Goal: Complete application form

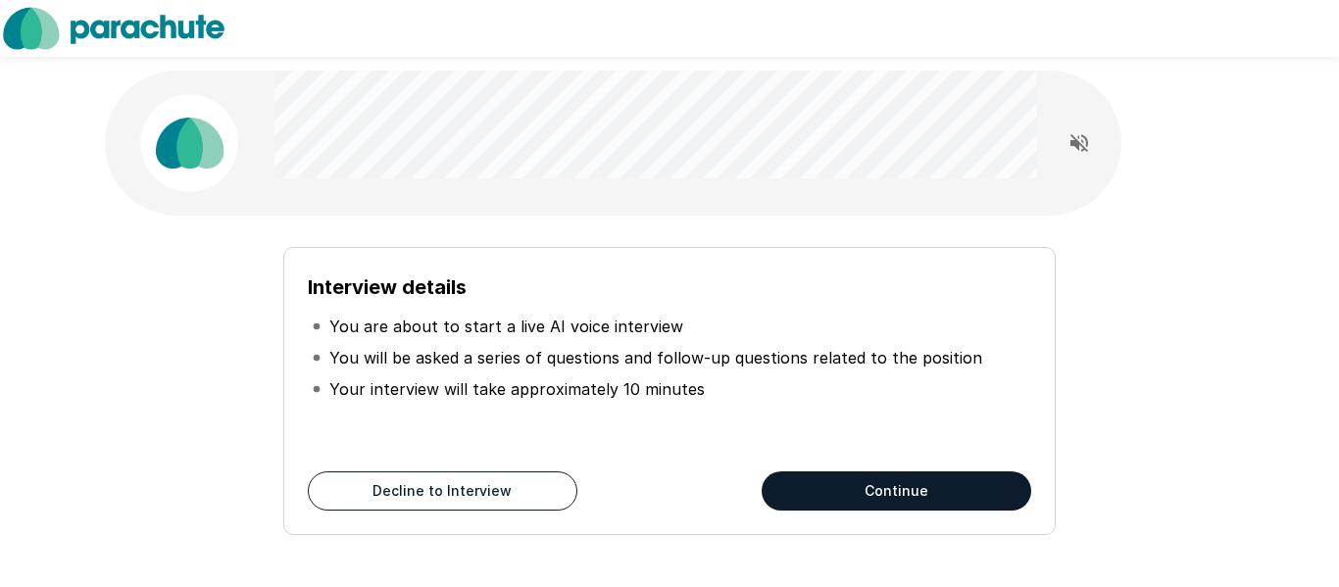
click at [874, 482] on button "Continue" at bounding box center [897, 491] width 270 height 39
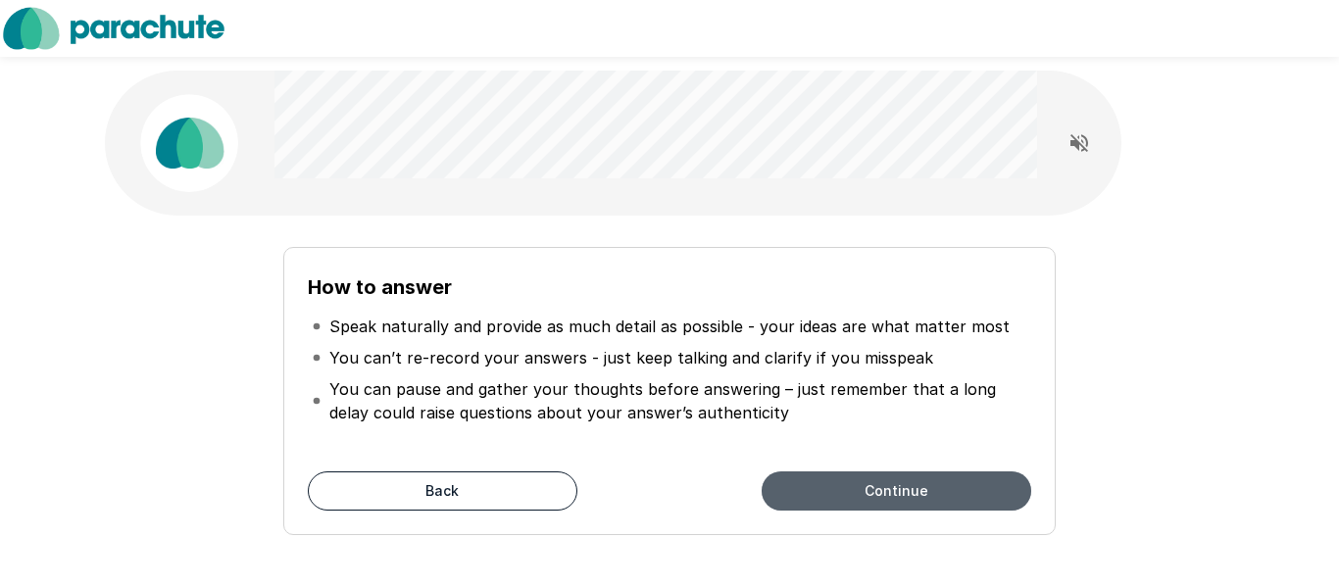
click at [869, 488] on button "Continue" at bounding box center [897, 491] width 270 height 39
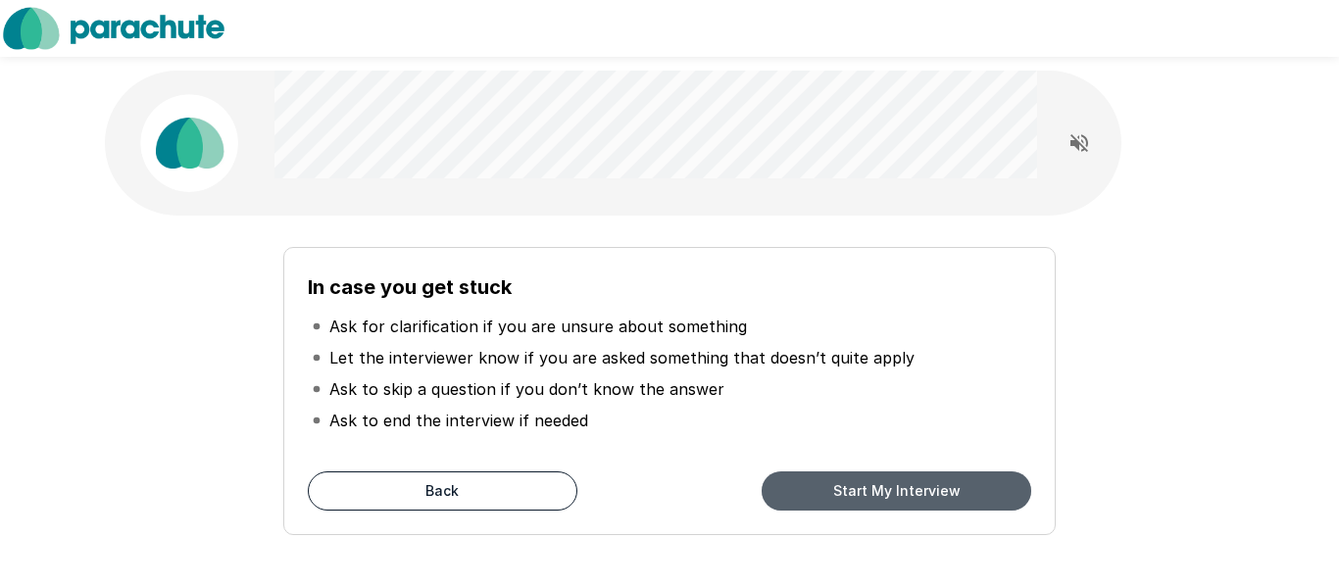
click at [869, 488] on button "Start My Interview" at bounding box center [897, 491] width 270 height 39
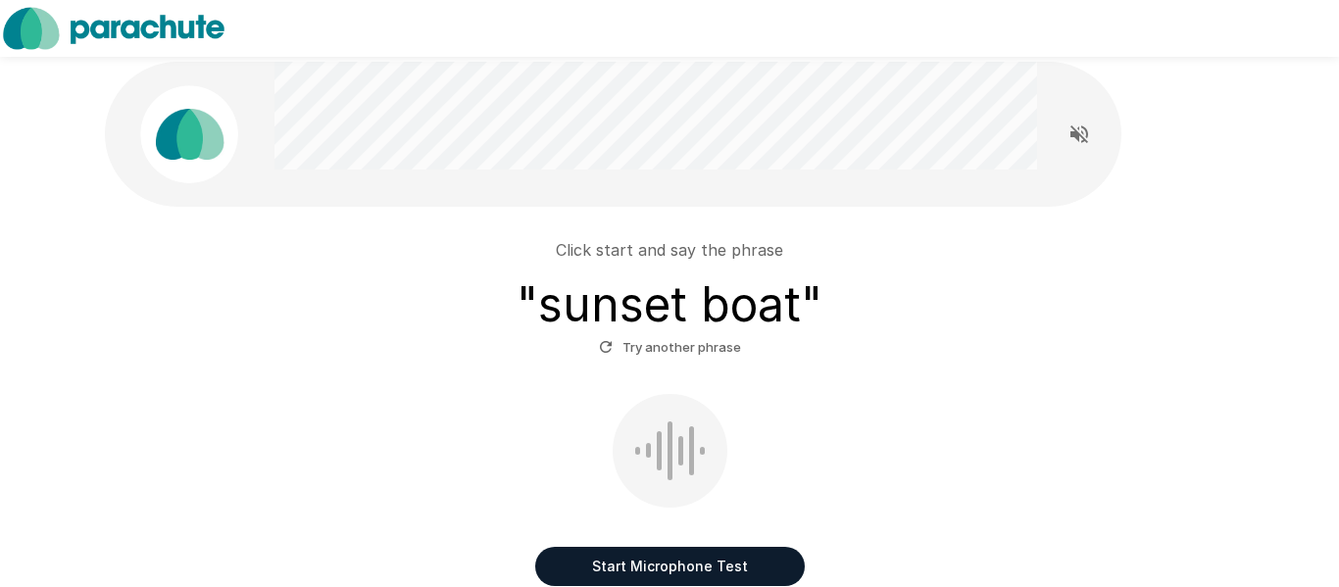
scroll to position [20, 0]
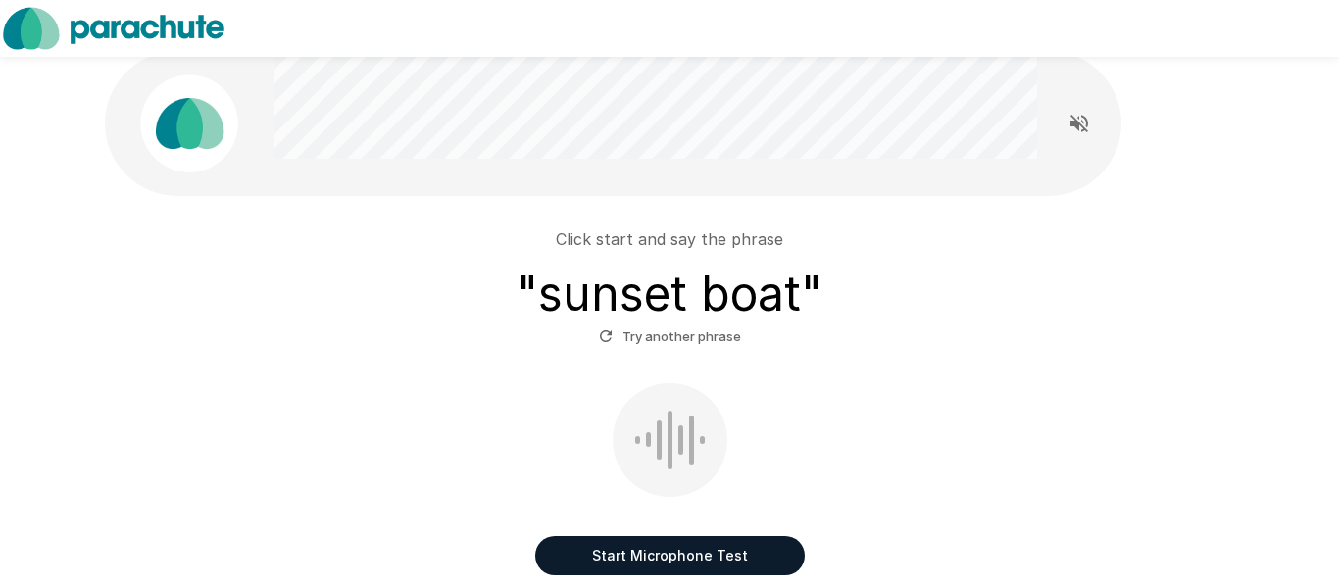
click at [720, 556] on button "Start Microphone Test" at bounding box center [670, 555] width 270 height 39
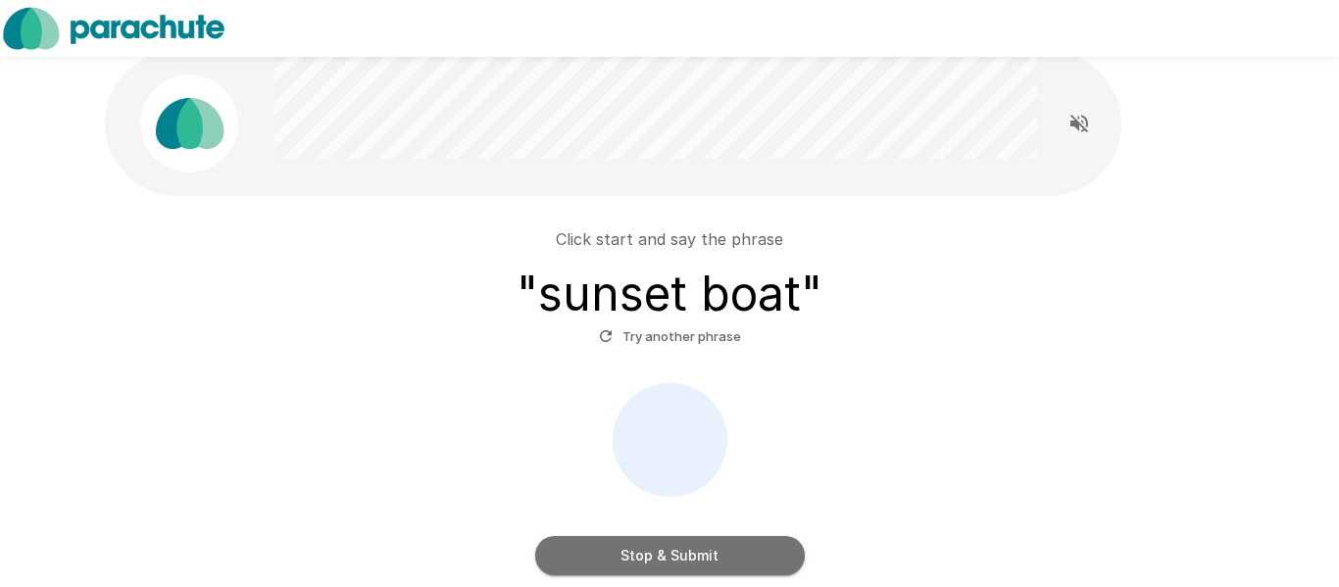
click at [713, 552] on button "Stop & Submit" at bounding box center [670, 555] width 270 height 39
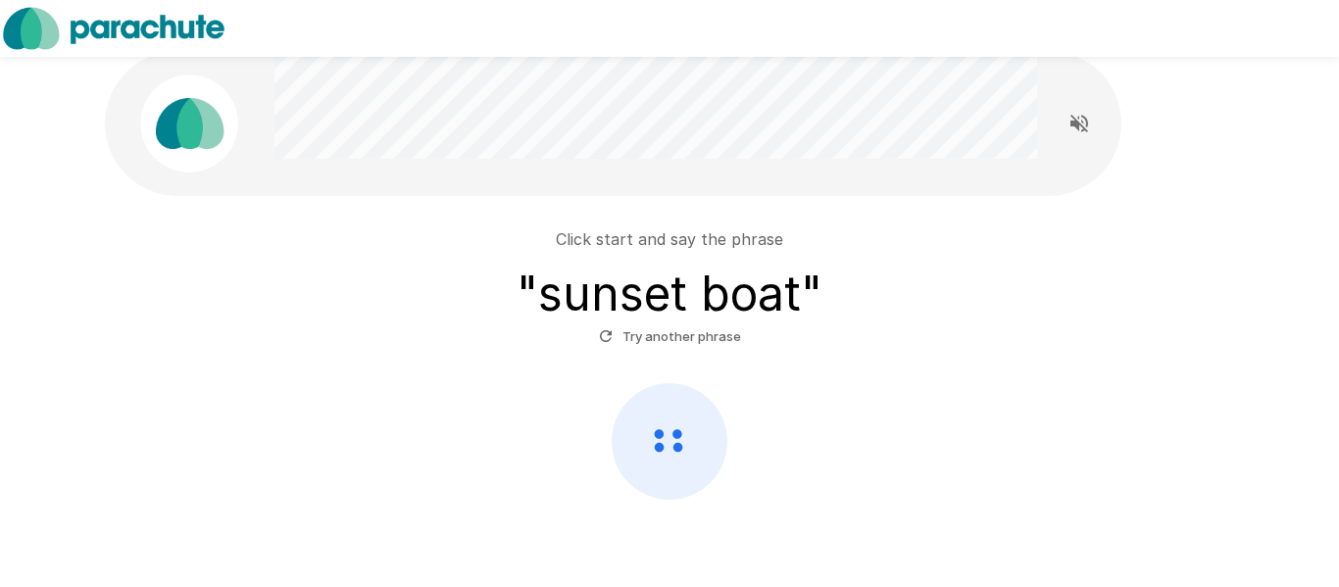
scroll to position [28, 0]
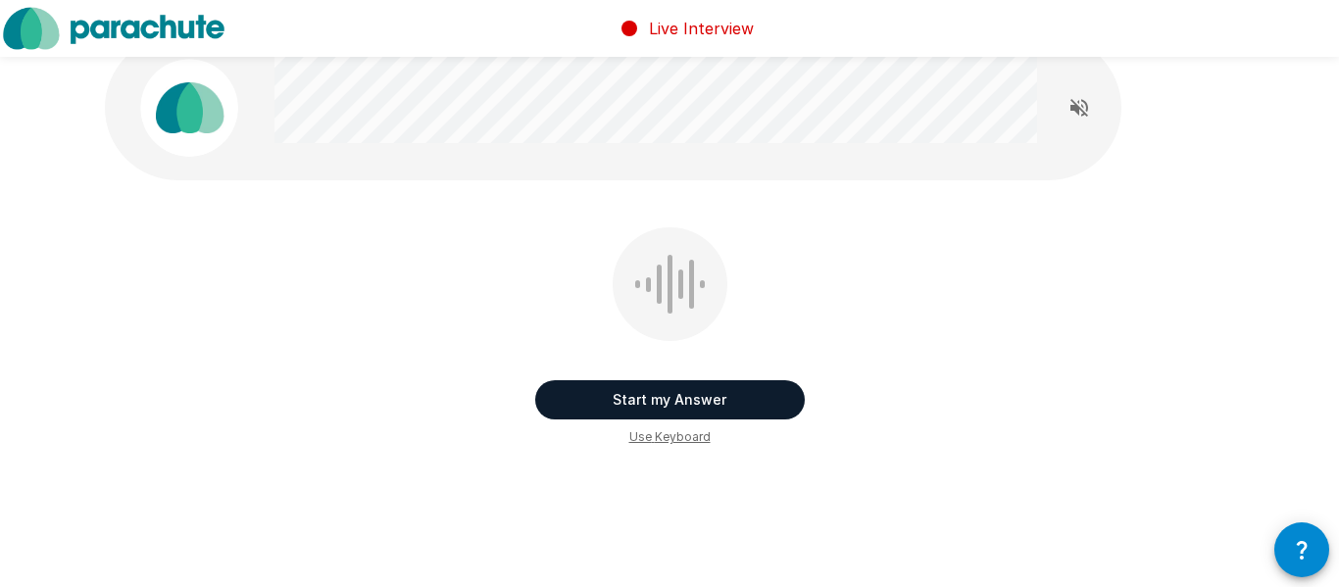
scroll to position [33, 0]
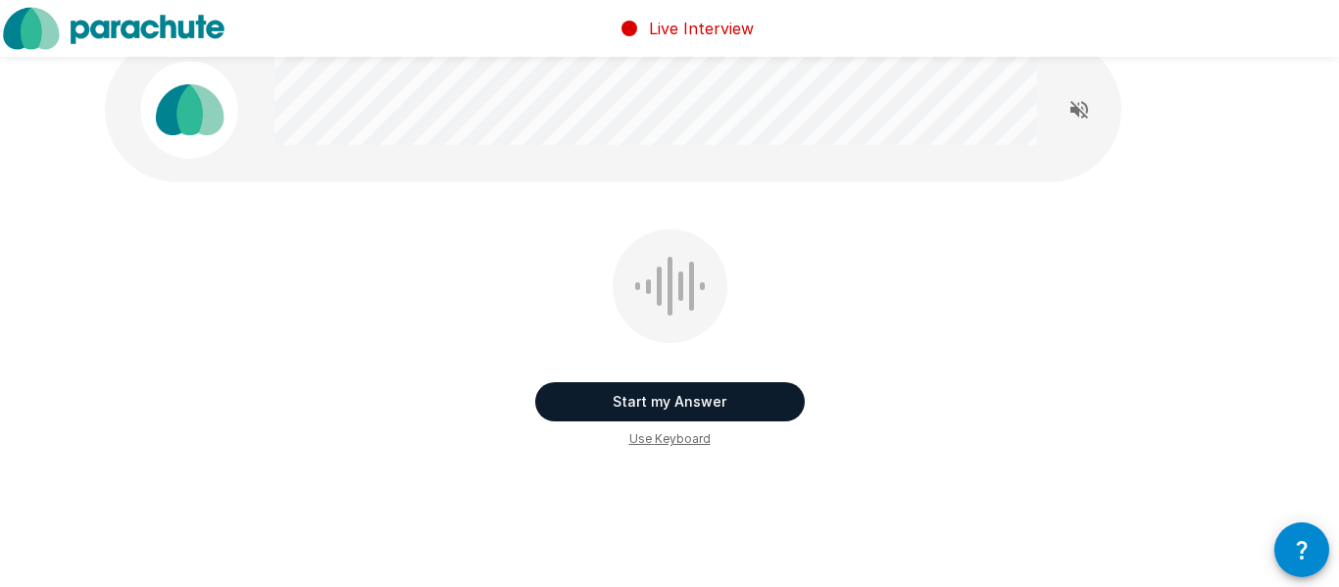
click at [701, 402] on button "Start my Answer" at bounding box center [670, 401] width 270 height 39
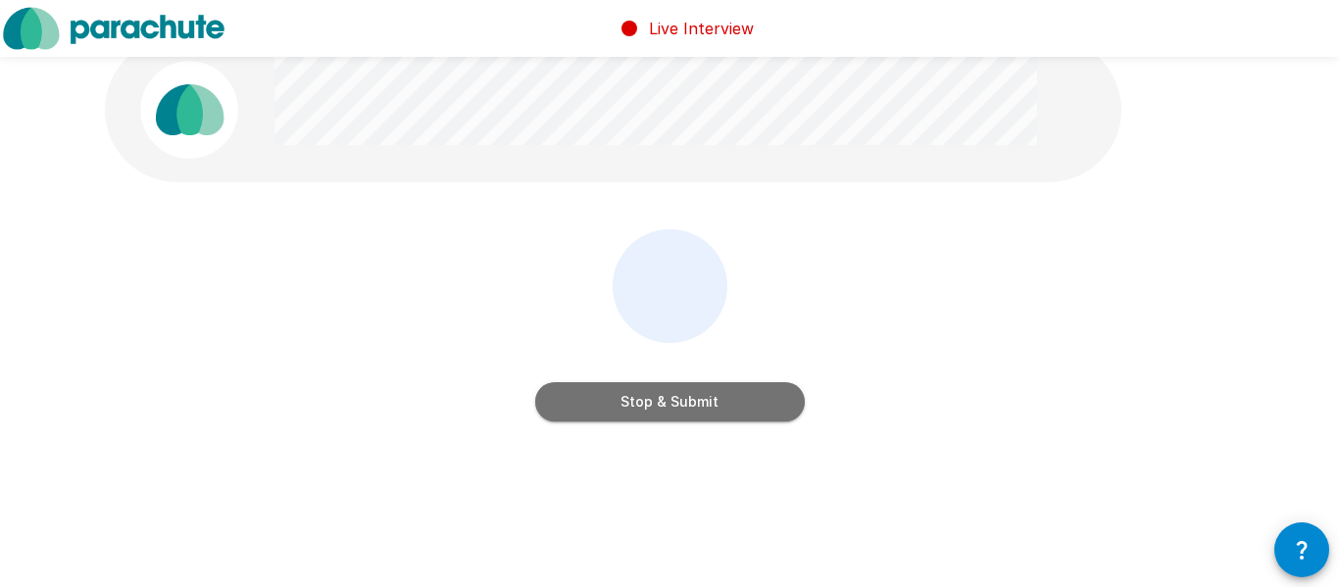
click at [701, 399] on button "Stop & Submit" at bounding box center [670, 401] width 270 height 39
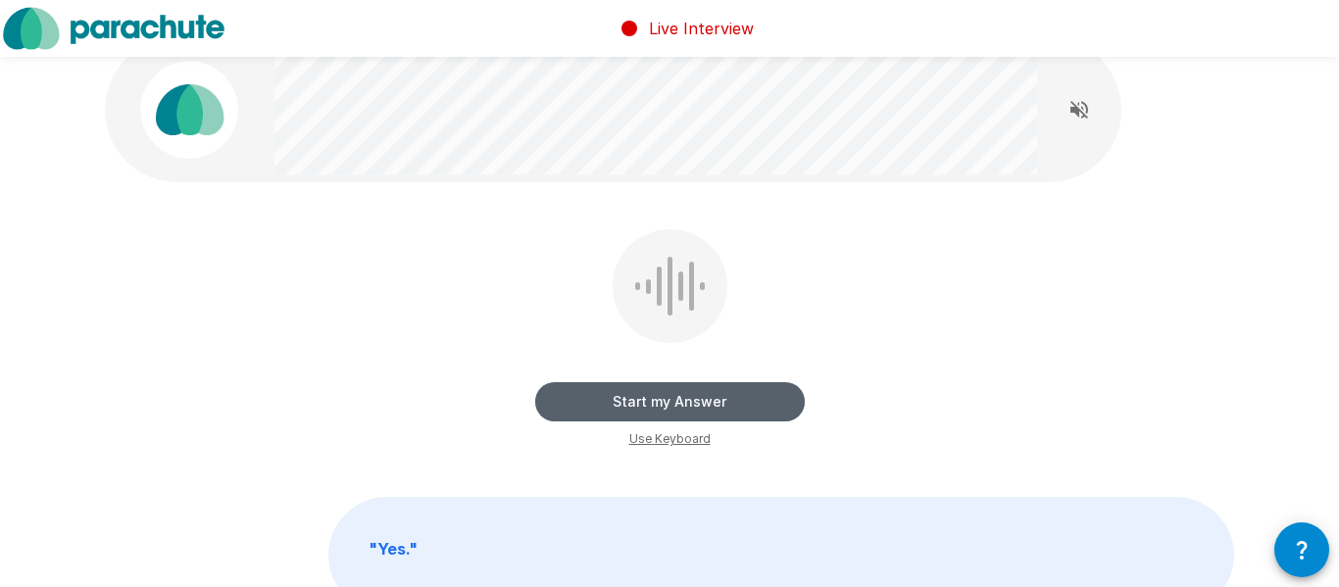
click at [695, 396] on button "Start my Answer" at bounding box center [670, 401] width 270 height 39
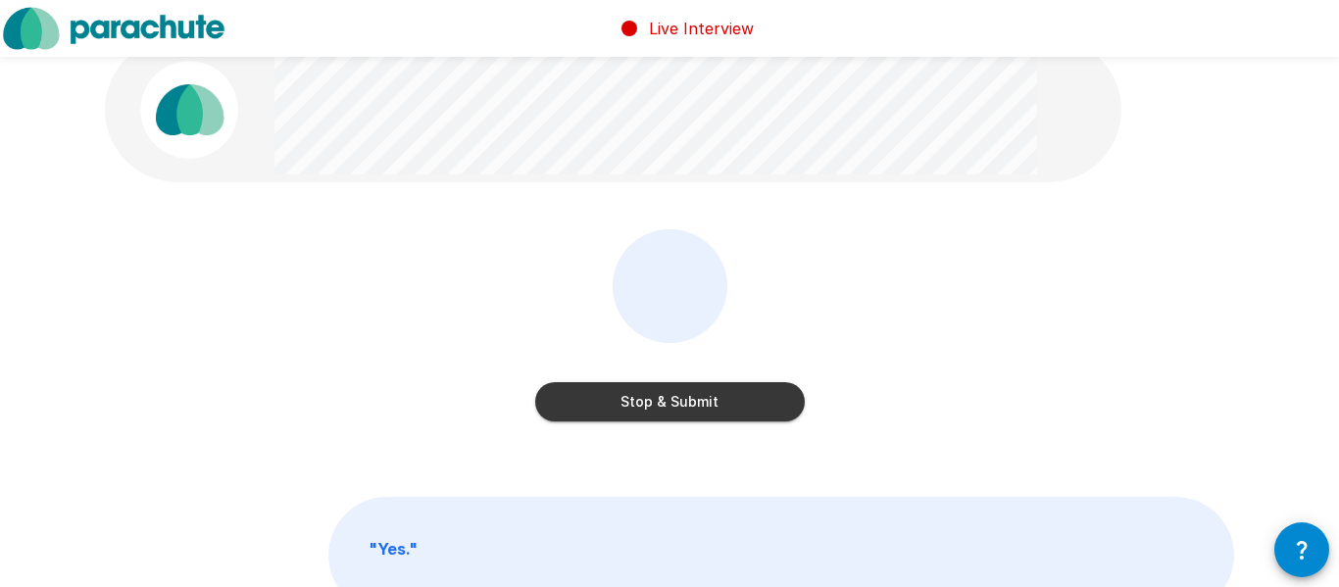
click at [695, 396] on button "Stop & Submit" at bounding box center [670, 401] width 270 height 39
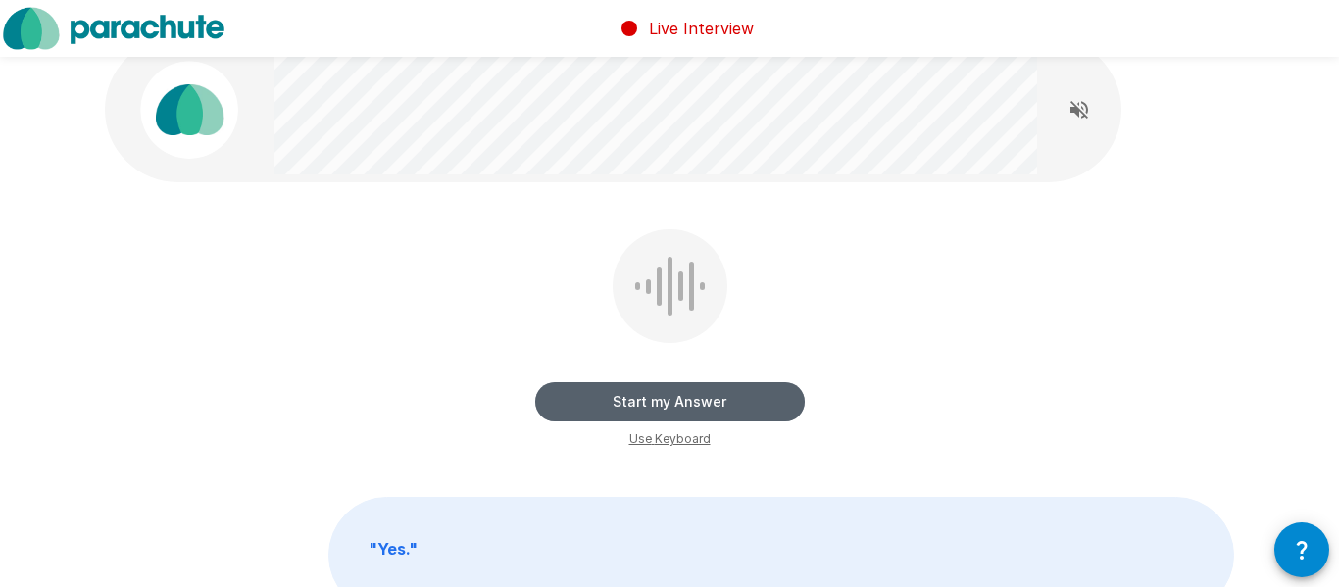
click at [695, 396] on button "Start my Answer" at bounding box center [670, 401] width 270 height 39
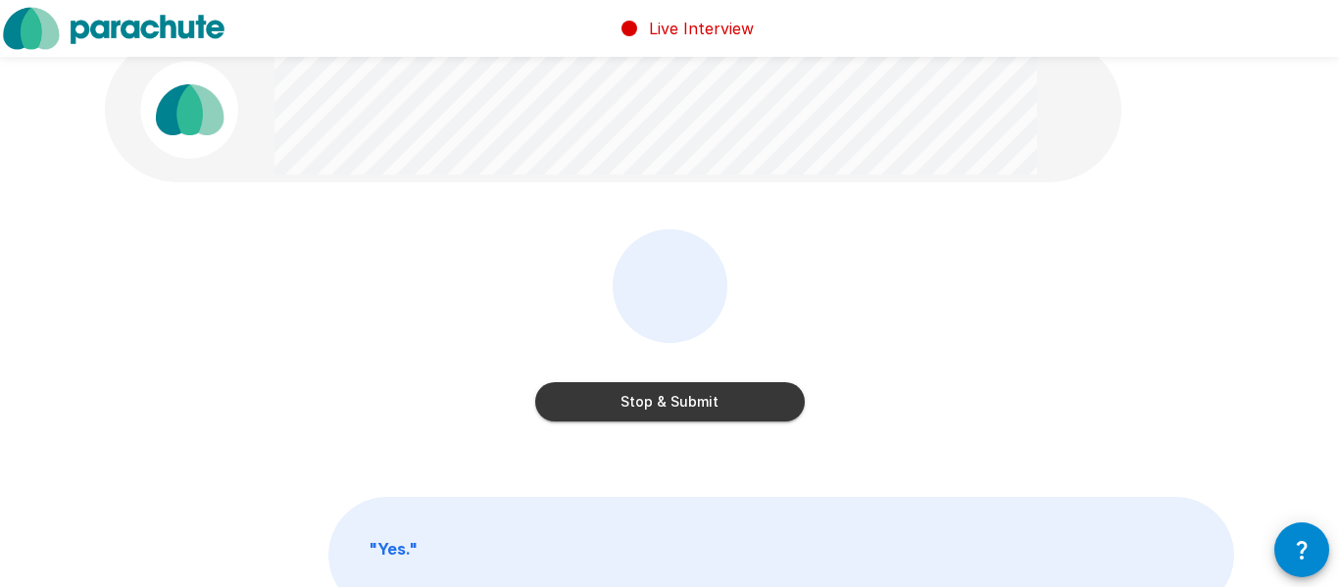
click at [695, 396] on button "Stop & Submit" at bounding box center [670, 401] width 270 height 39
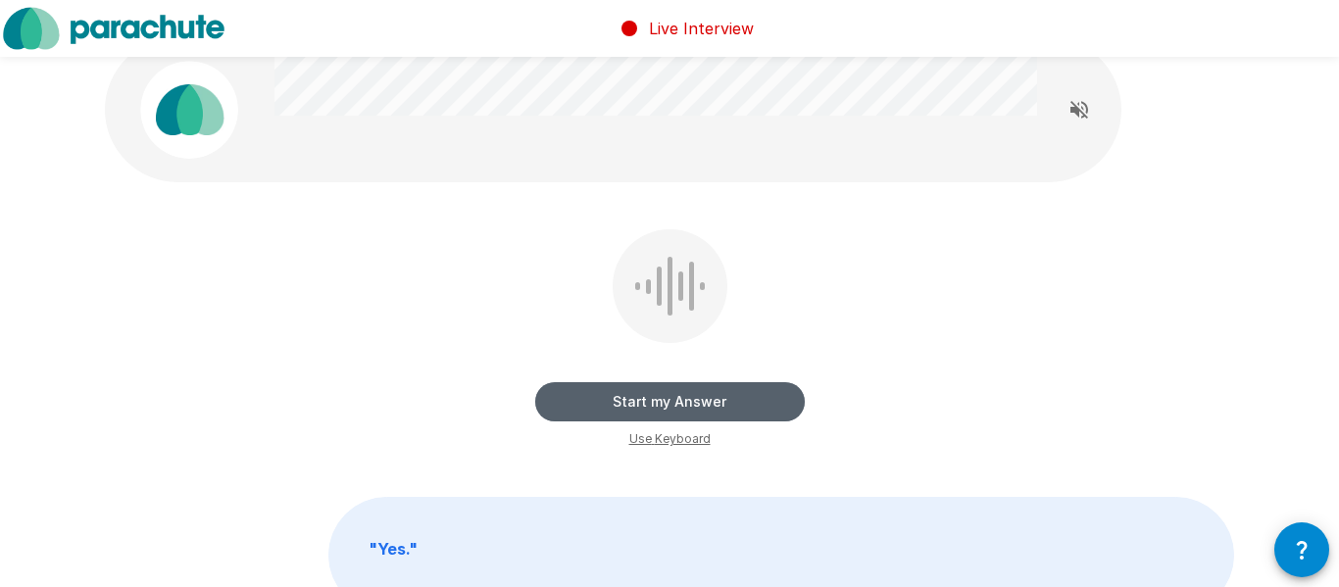
click at [695, 396] on button "Start my Answer" at bounding box center [670, 401] width 270 height 39
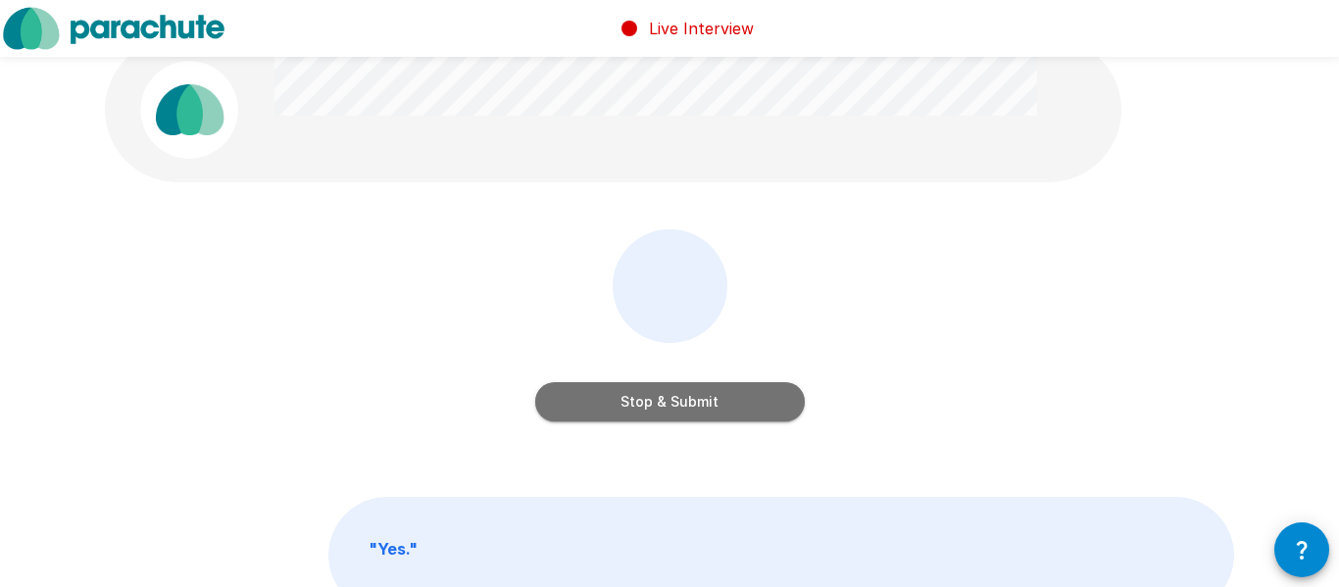
click at [696, 398] on button "Stop & Submit" at bounding box center [670, 401] width 270 height 39
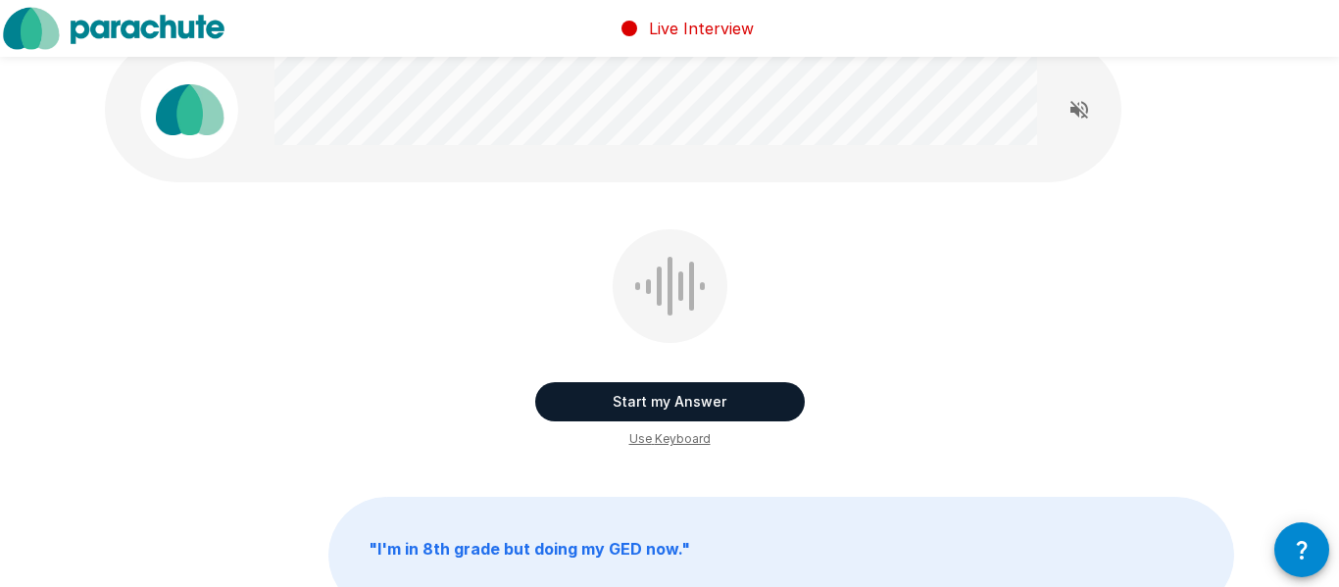
click at [673, 397] on button "Start my Answer" at bounding box center [670, 401] width 270 height 39
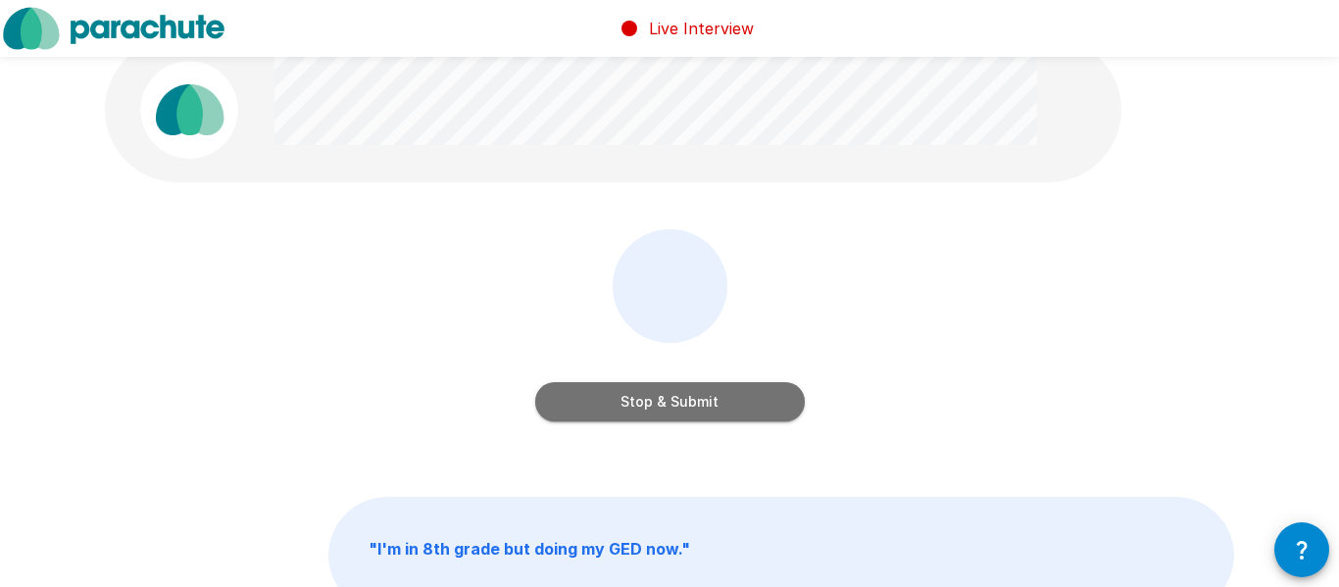
click at [673, 397] on button "Stop & Submit" at bounding box center [670, 401] width 270 height 39
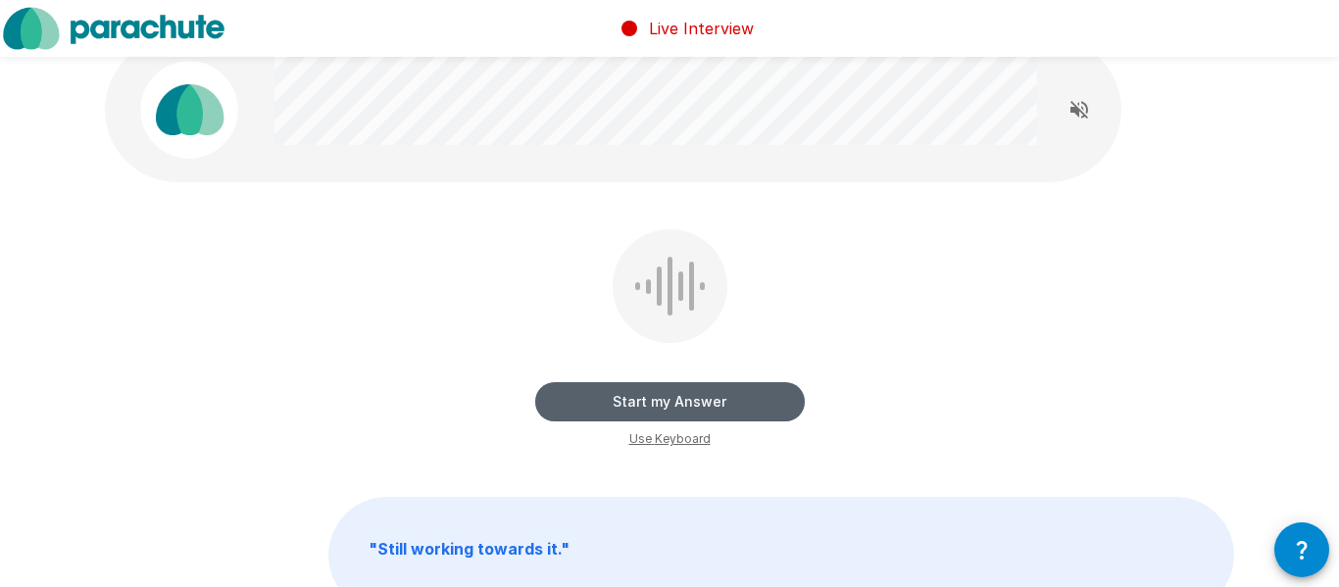
click at [673, 397] on button "Start my Answer" at bounding box center [670, 401] width 270 height 39
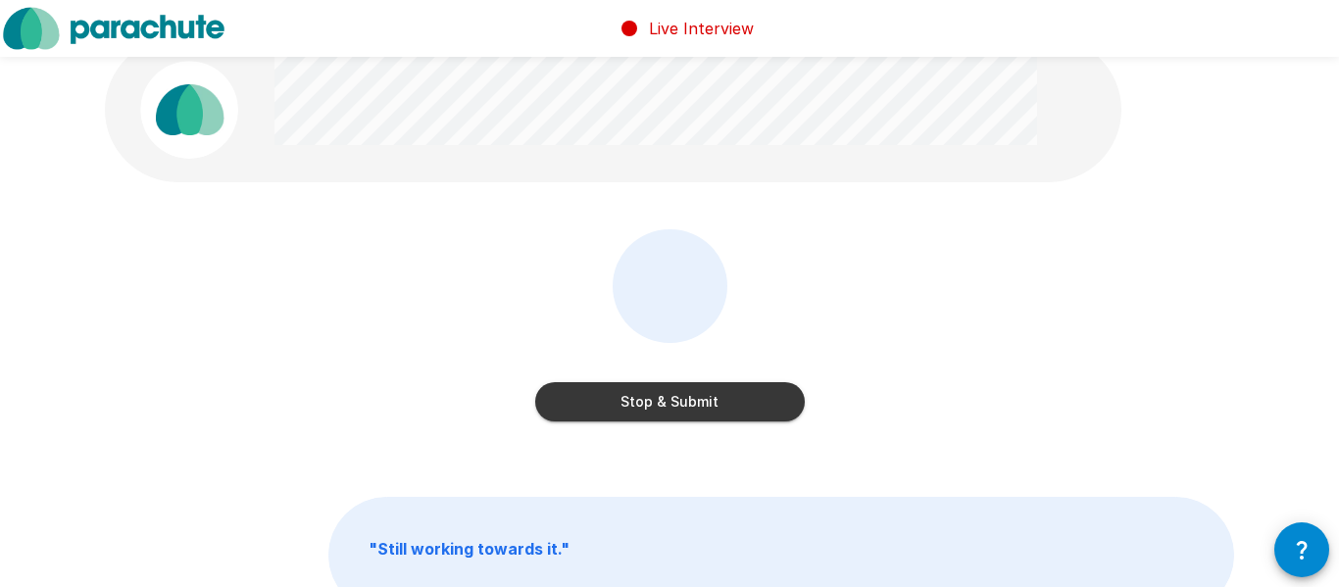
click at [673, 397] on button "Stop & Submit" at bounding box center [670, 401] width 270 height 39
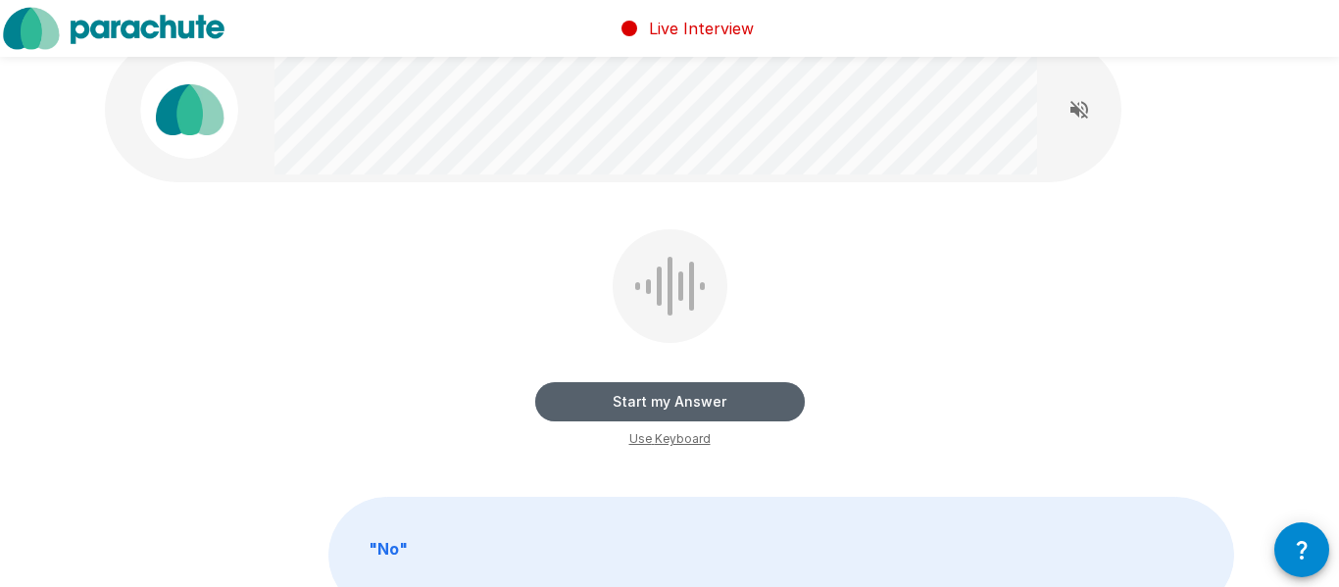
click at [672, 397] on button "Start my Answer" at bounding box center [670, 401] width 270 height 39
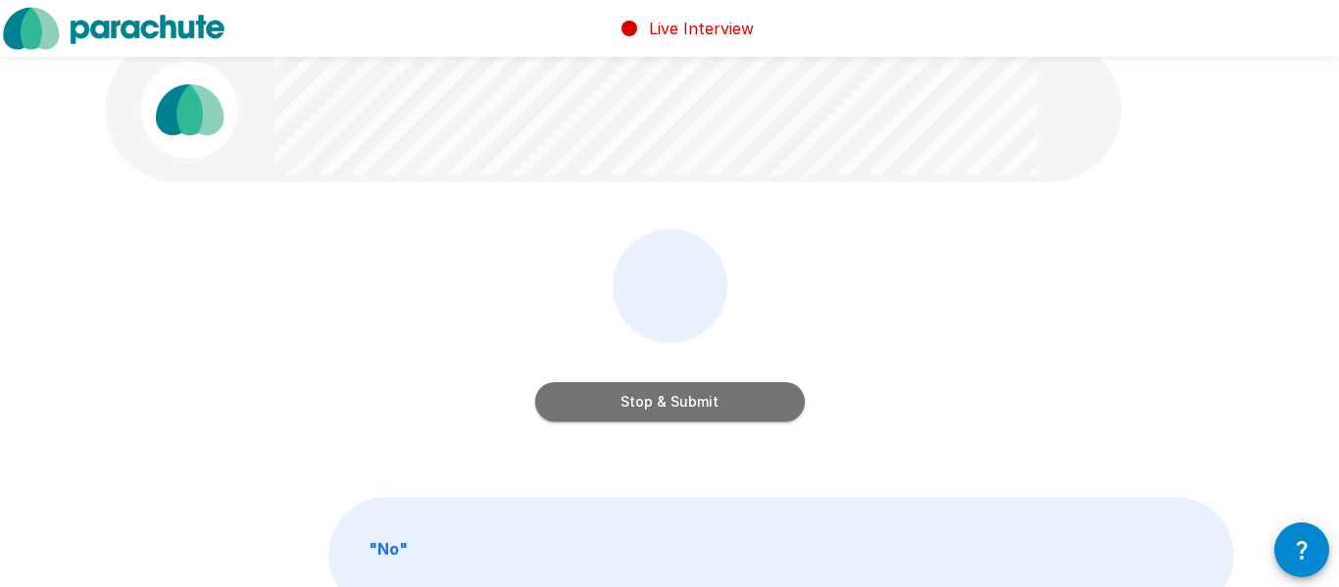
click at [672, 397] on button "Stop & Submit" at bounding box center [670, 401] width 270 height 39
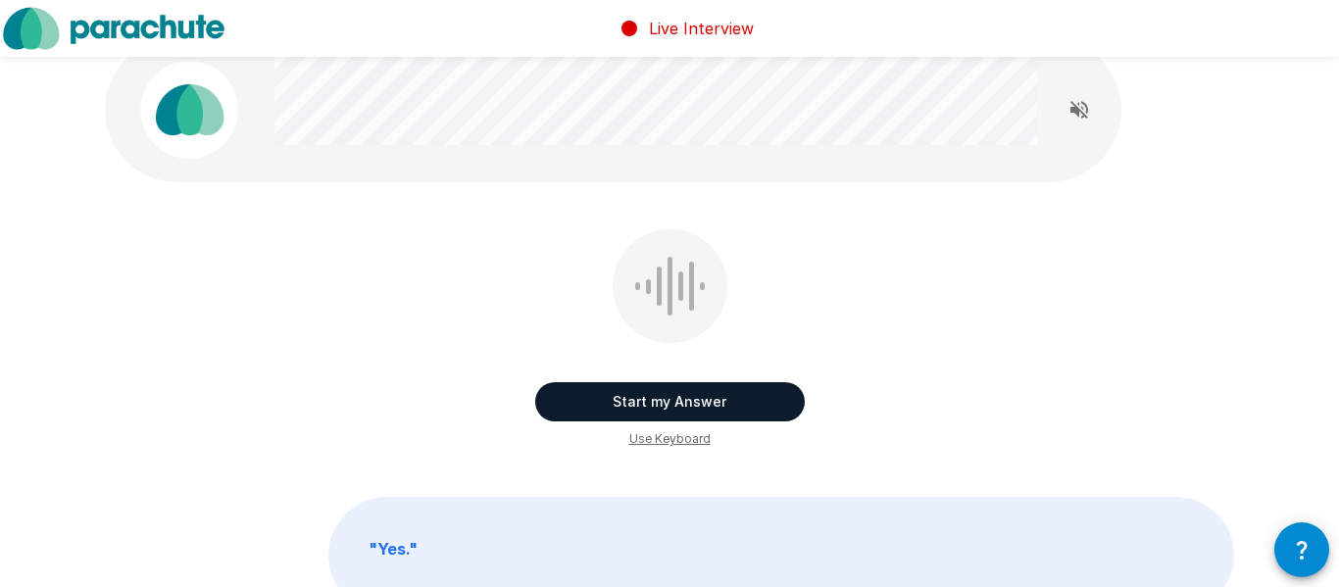
click at [672, 397] on button "Start my Answer" at bounding box center [670, 401] width 270 height 39
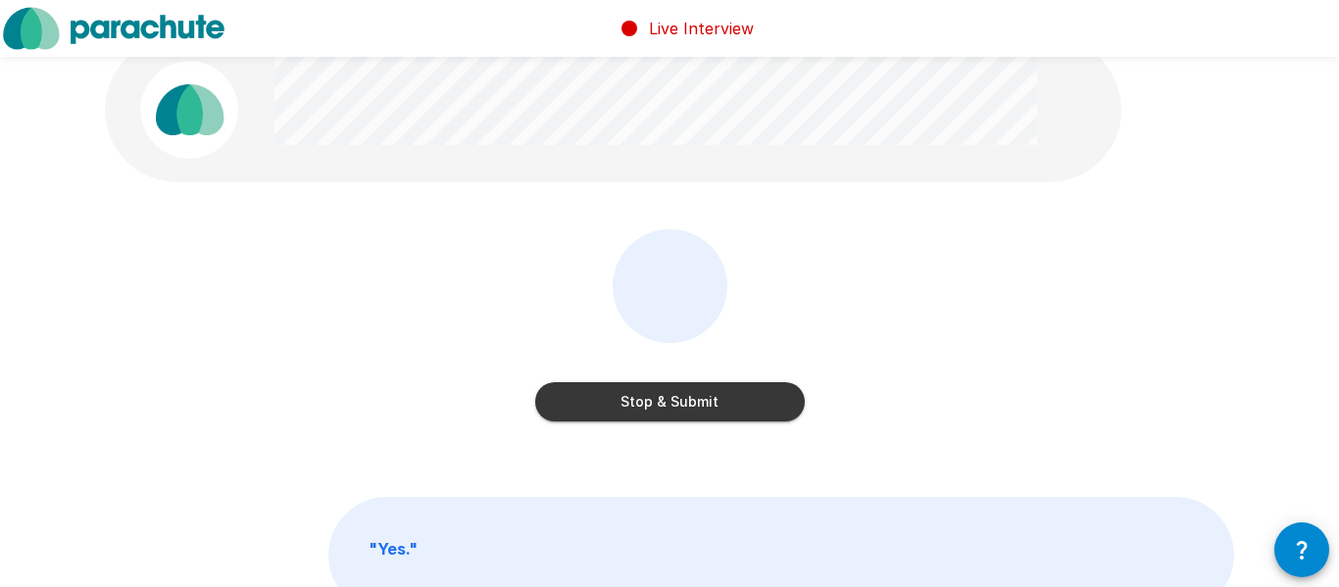
click at [672, 397] on button "Stop & Submit" at bounding box center [670, 401] width 270 height 39
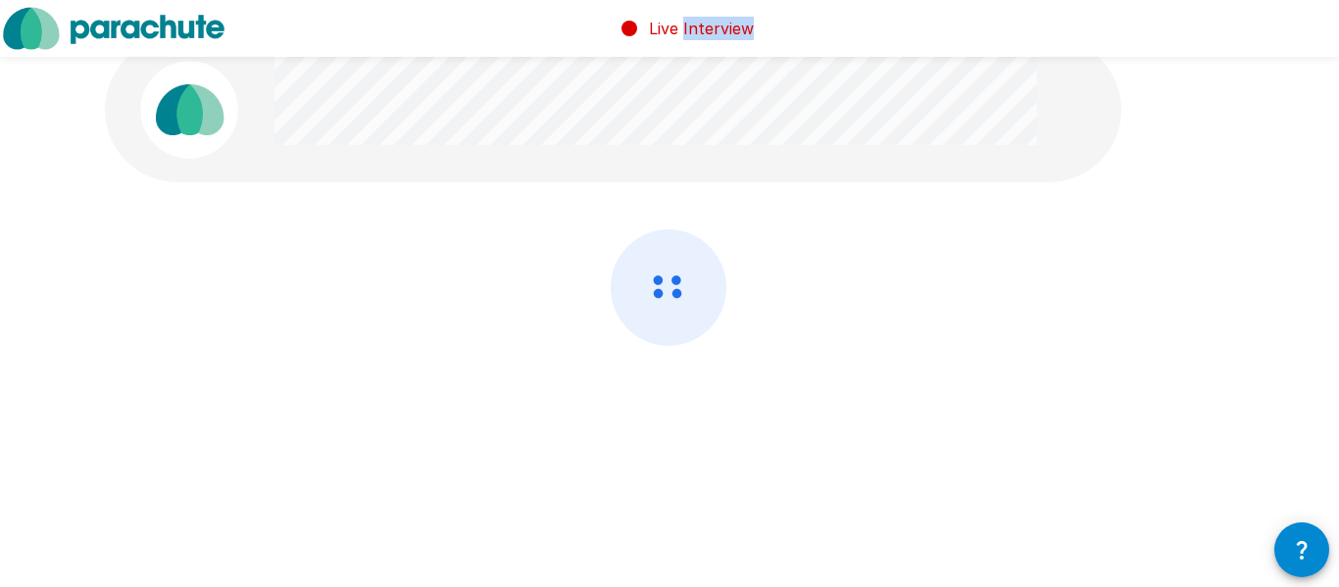
click at [672, 397] on div at bounding box center [670, 339] width 1130 height 221
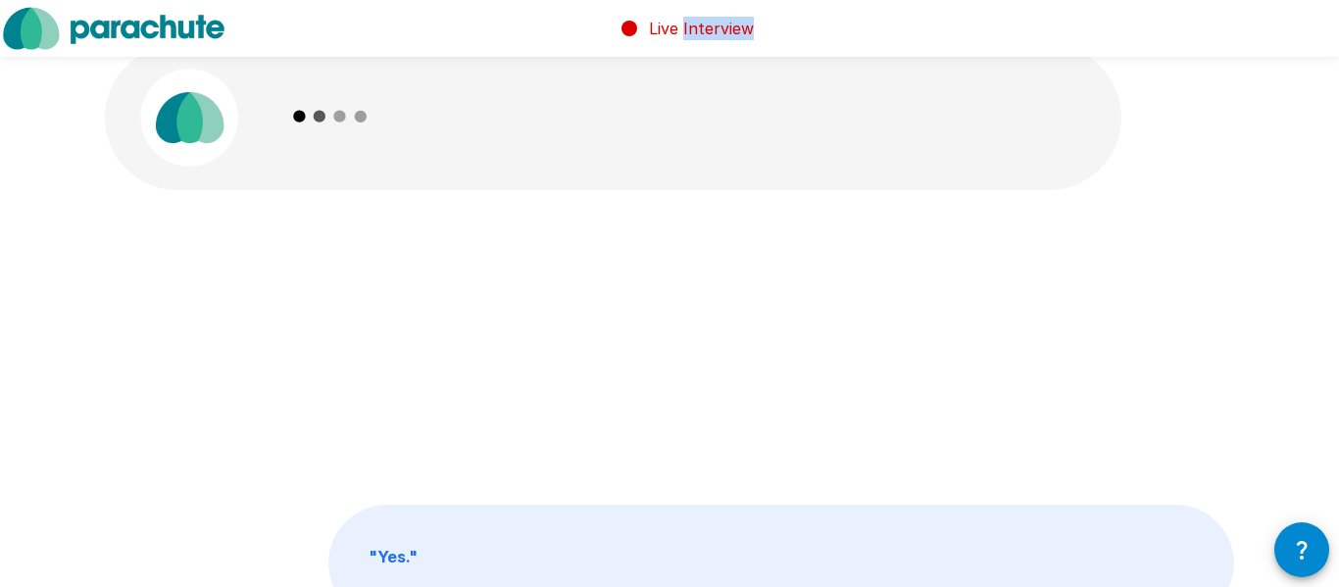
scroll to position [24, 0]
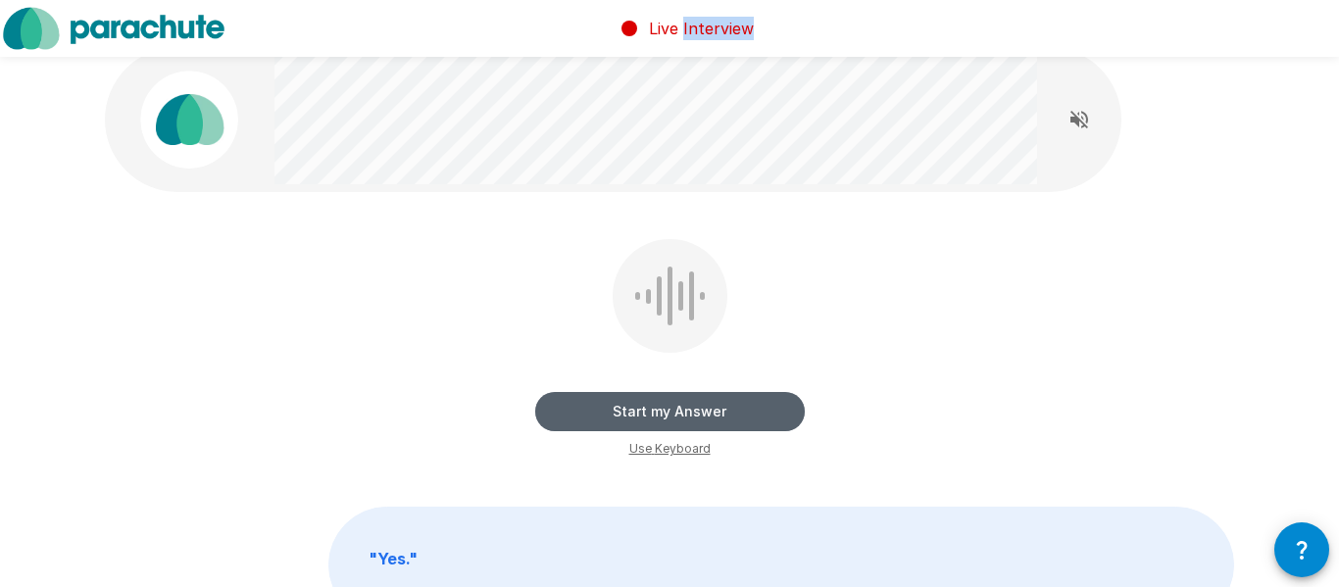
click at [711, 411] on button "Start my Answer" at bounding box center [670, 411] width 270 height 39
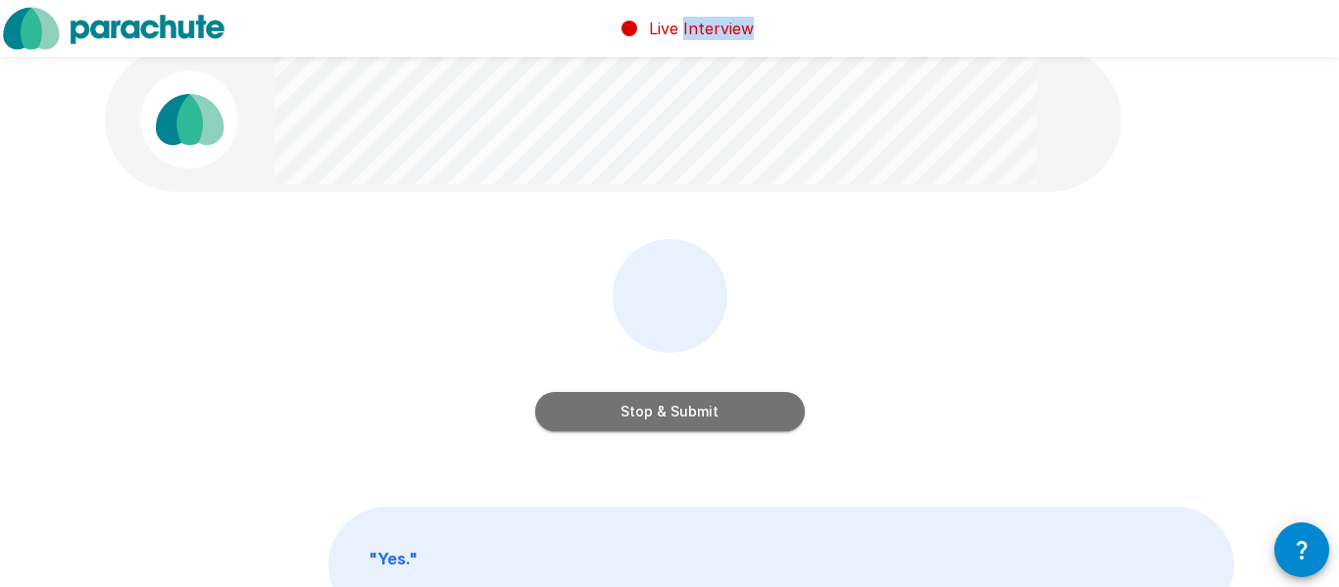
click at [679, 418] on button "Stop & Submit" at bounding box center [670, 411] width 270 height 39
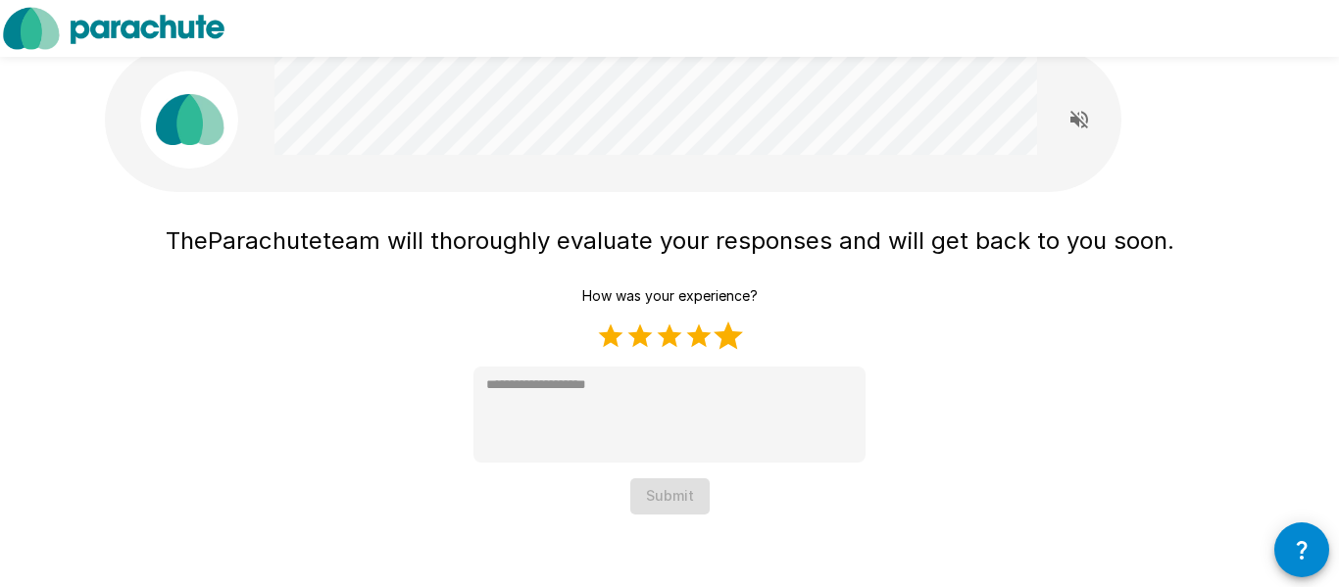
click at [743, 329] on div "How was your experience? 1 Star 2 Stars 3 Stars 4 Stars 5 Stars Empty * Submit" at bounding box center [670, 396] width 392 height 236
click at [734, 338] on label "5 Stars" at bounding box center [728, 336] width 29 height 29
type textarea "*"
click at [685, 487] on button "Submit" at bounding box center [670, 497] width 79 height 36
